Goal: Task Accomplishment & Management: Use online tool/utility

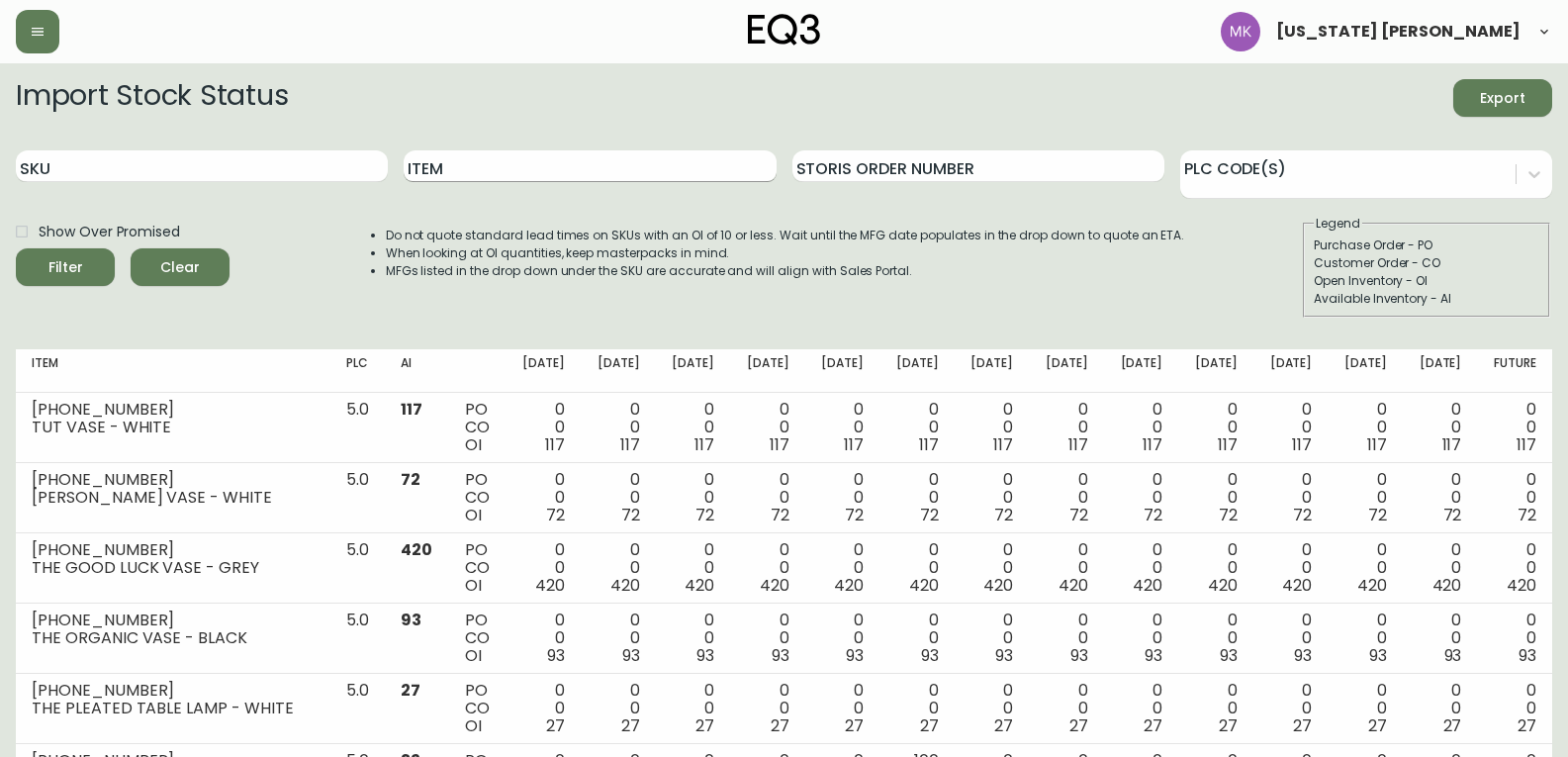
click at [457, 162] on input "Item" at bounding box center [589, 167] width 372 height 32
type input "climb"
click at [16, 249] on button "Filter" at bounding box center [65, 268] width 99 height 38
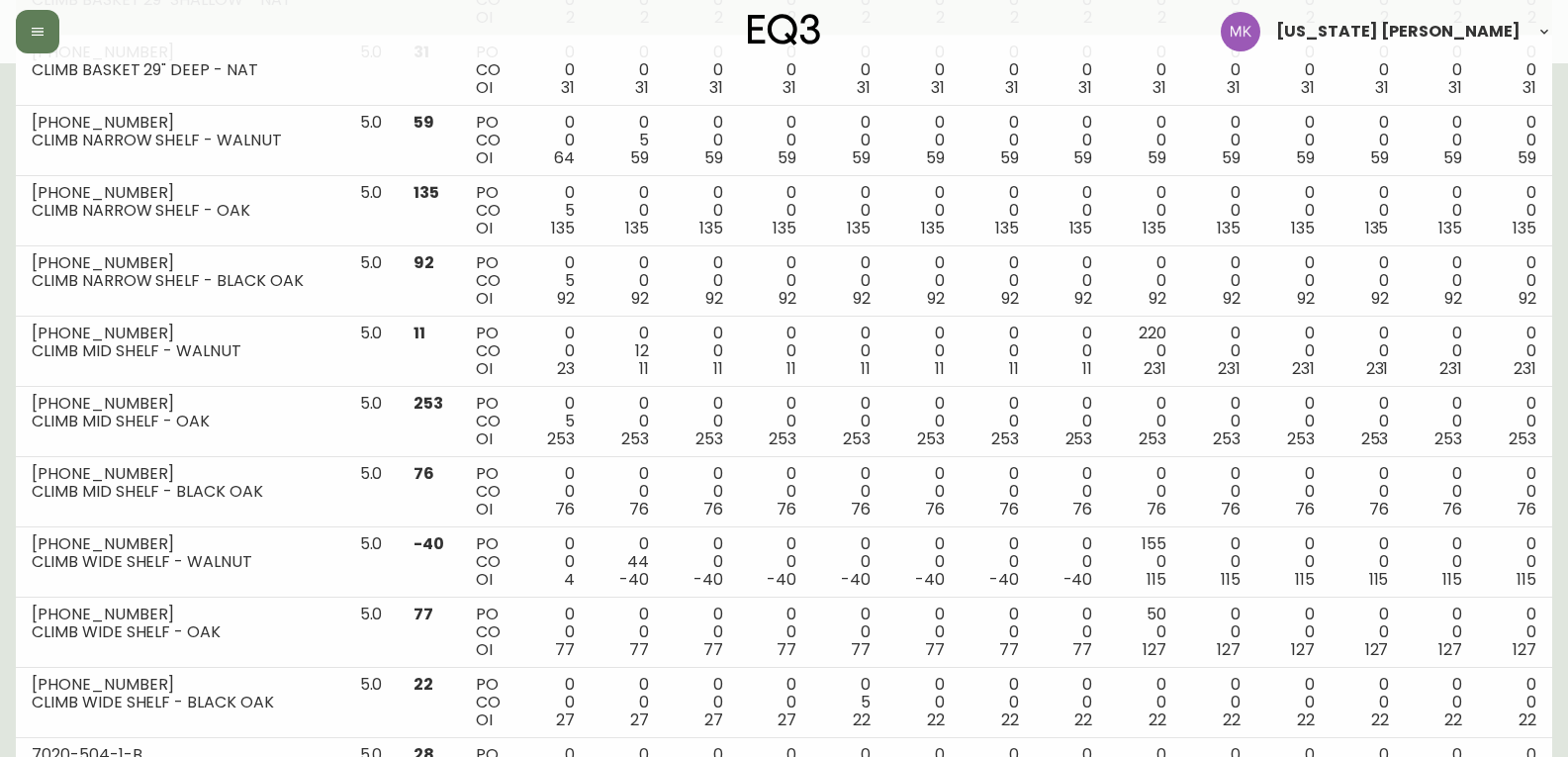
scroll to position [264, 0]
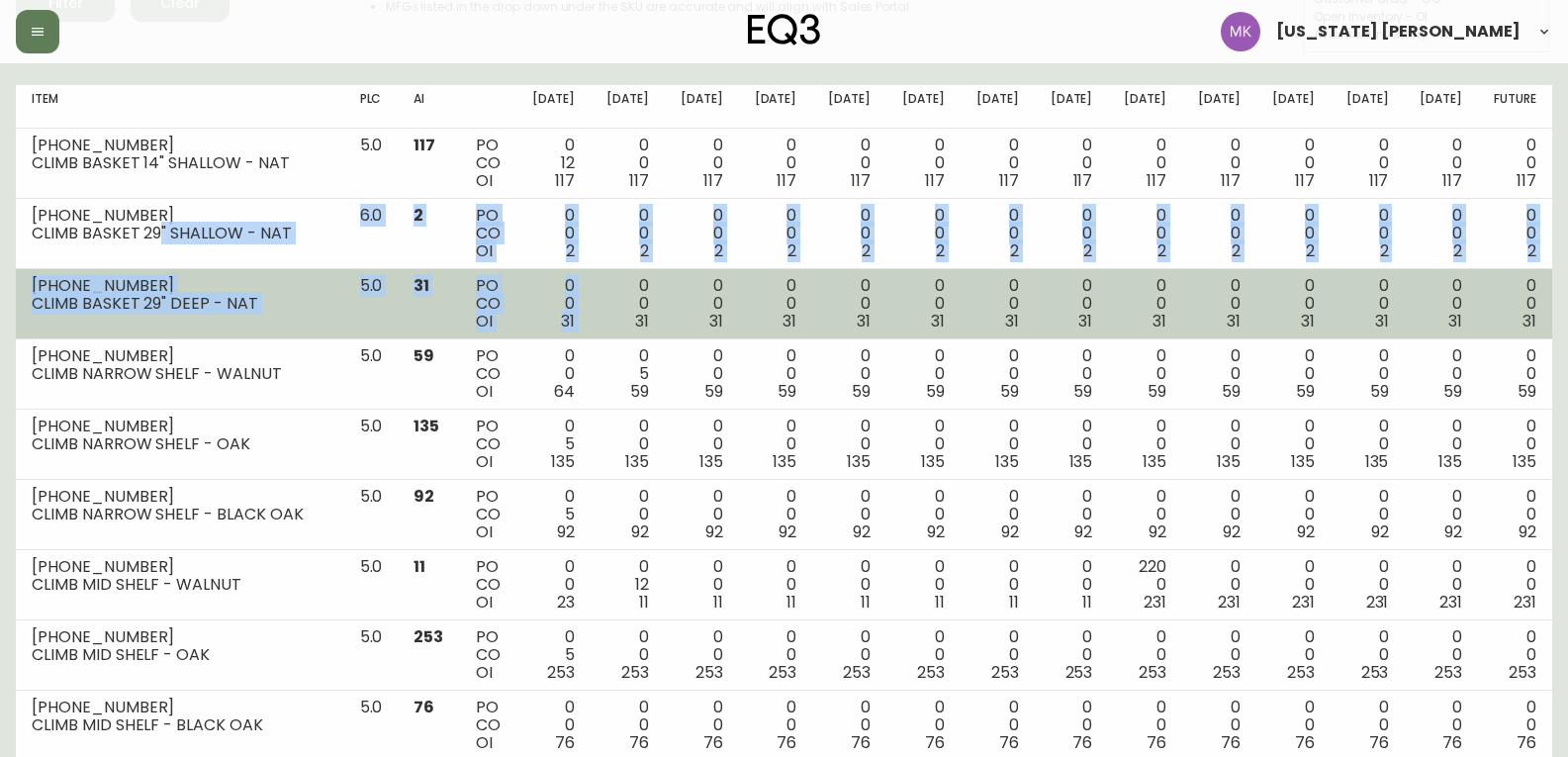
drag, startPoint x: 273, startPoint y: 244, endPoint x: 630, endPoint y: 278, distance: 358.6
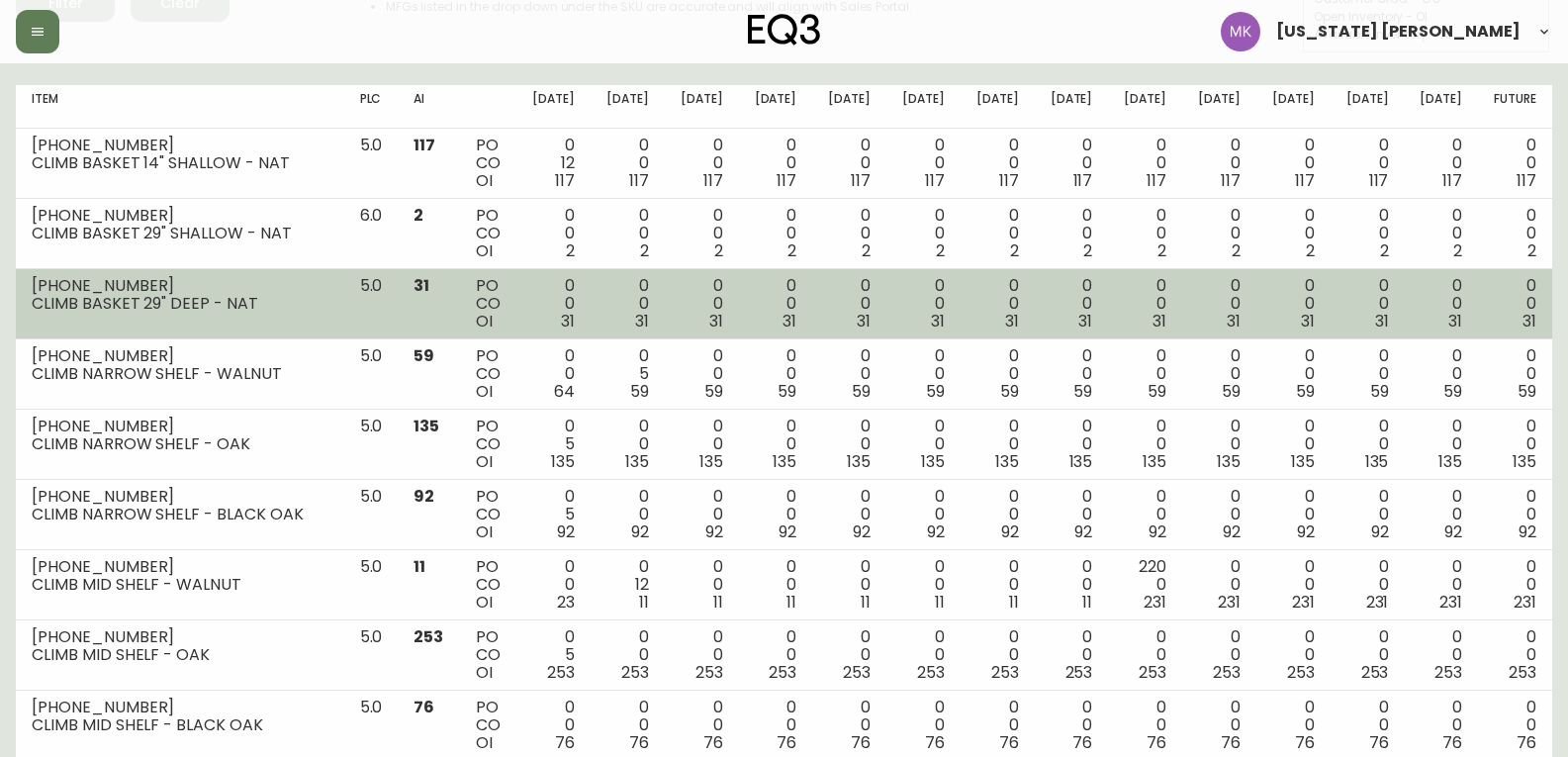
click at [685, 282] on div "0 0 31" at bounding box center [701, 303] width 43 height 53
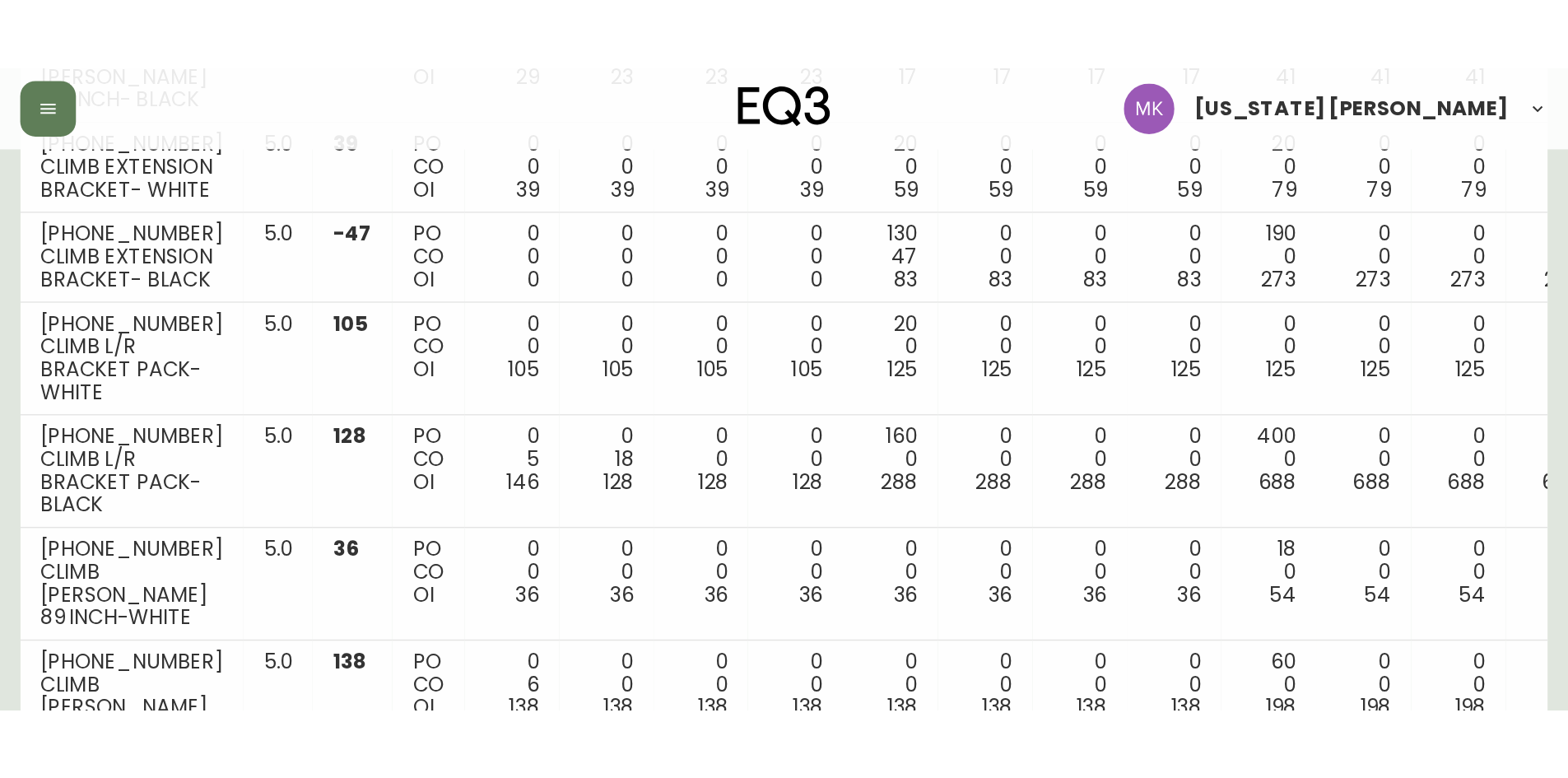
scroll to position [1163, 0]
